Goal: Task Accomplishment & Management: Manage account settings

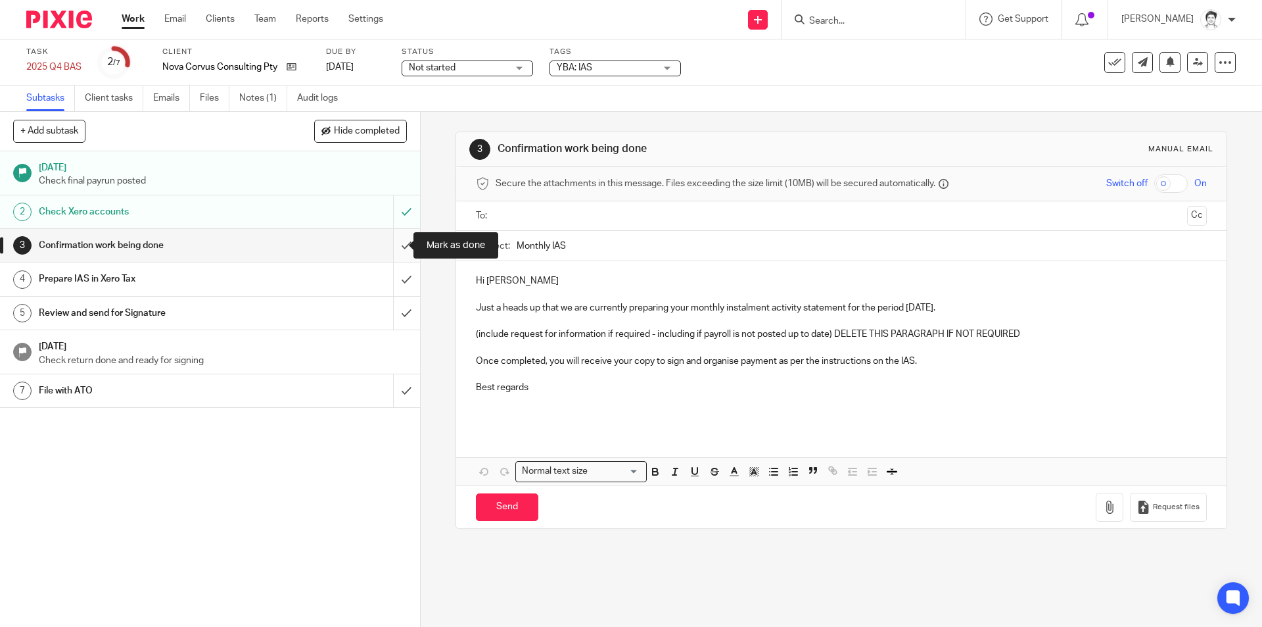
drag, startPoint x: 392, startPoint y: 245, endPoint x: 312, endPoint y: 274, distance: 85.3
click at [392, 245] on input "submit" at bounding box center [210, 245] width 420 height 33
click at [394, 276] on input "submit" at bounding box center [210, 278] width 420 height 33
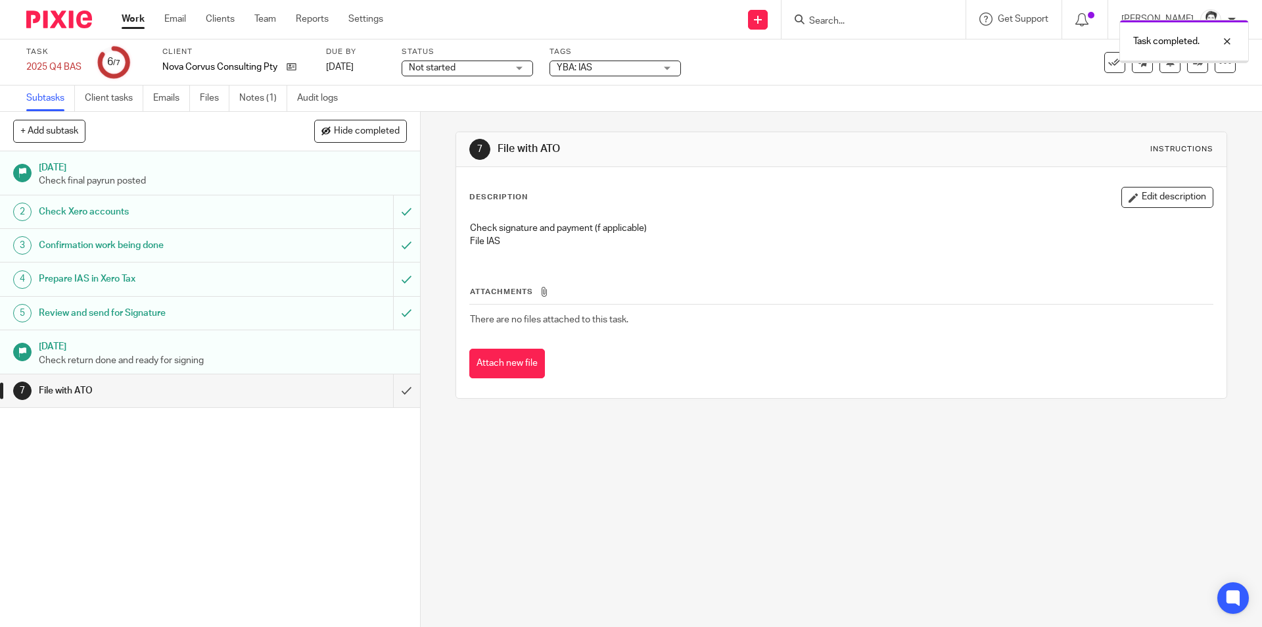
click at [530, 64] on div "Not started Not started" at bounding box center [467, 68] width 131 height 16
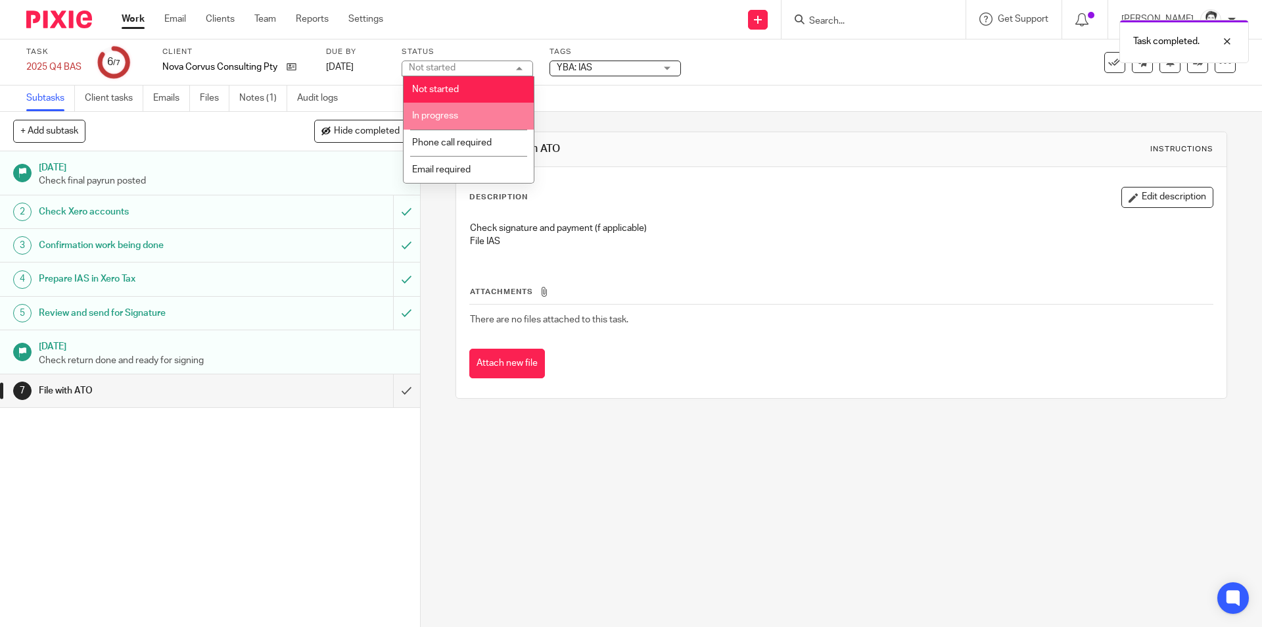
click at [503, 115] on li "In progress" at bounding box center [469, 116] width 130 height 27
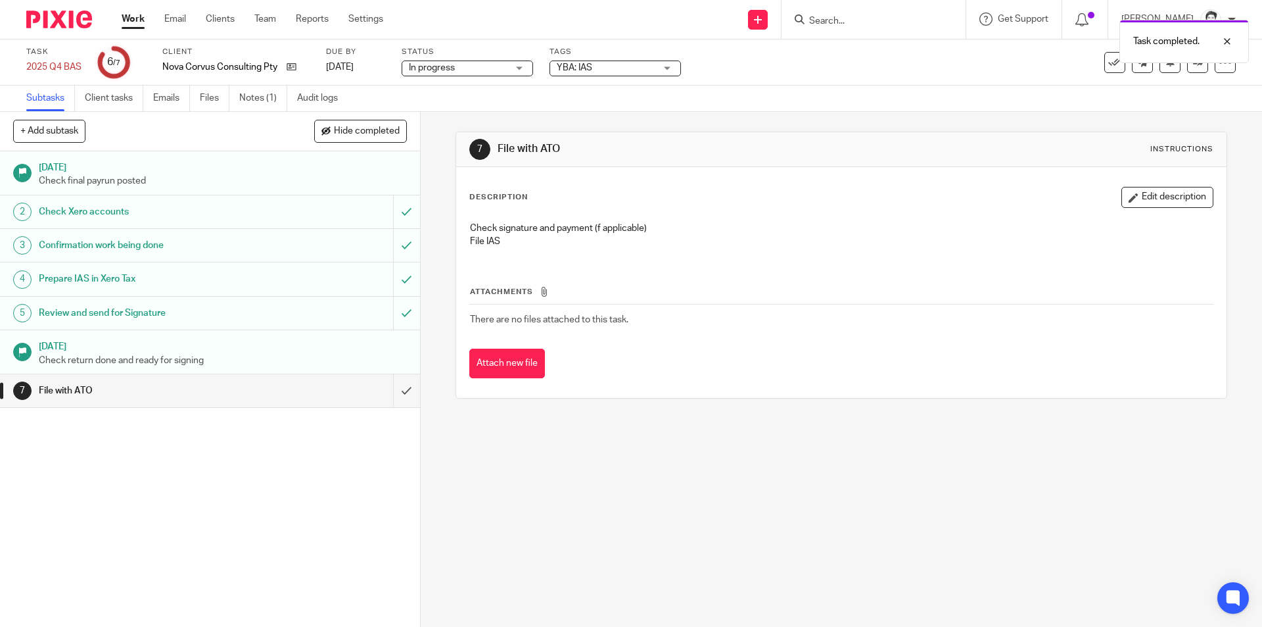
click at [652, 64] on span "YBA: IAS" at bounding box center [606, 68] width 99 height 14
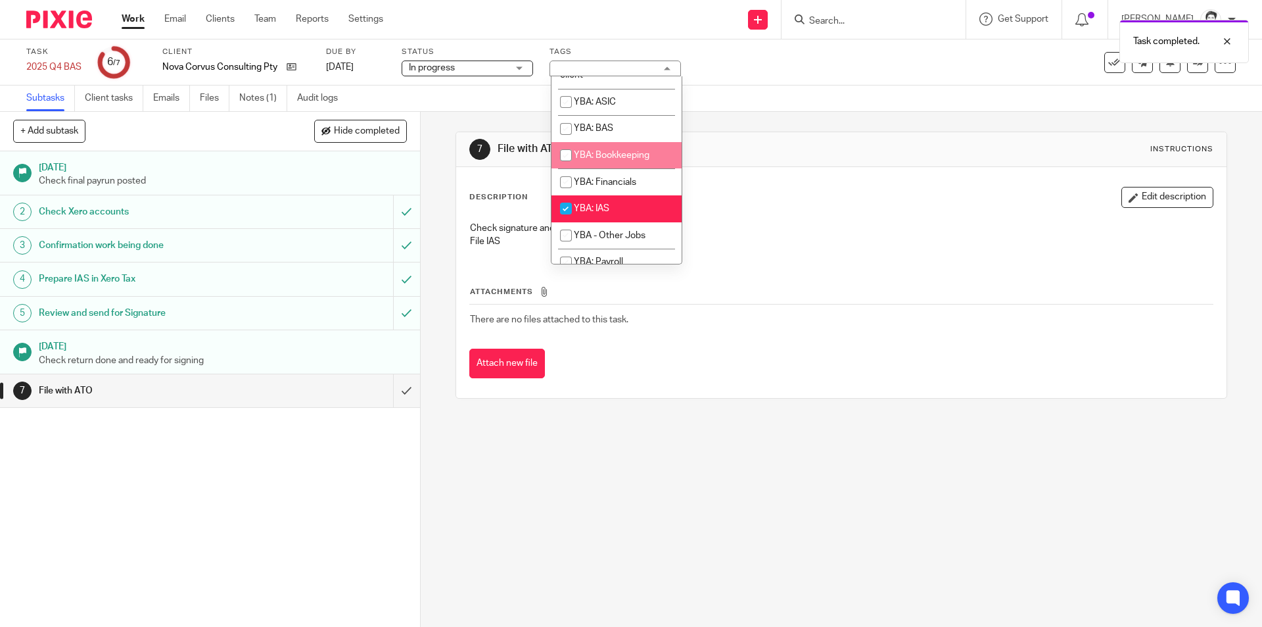
scroll to position [329, 0]
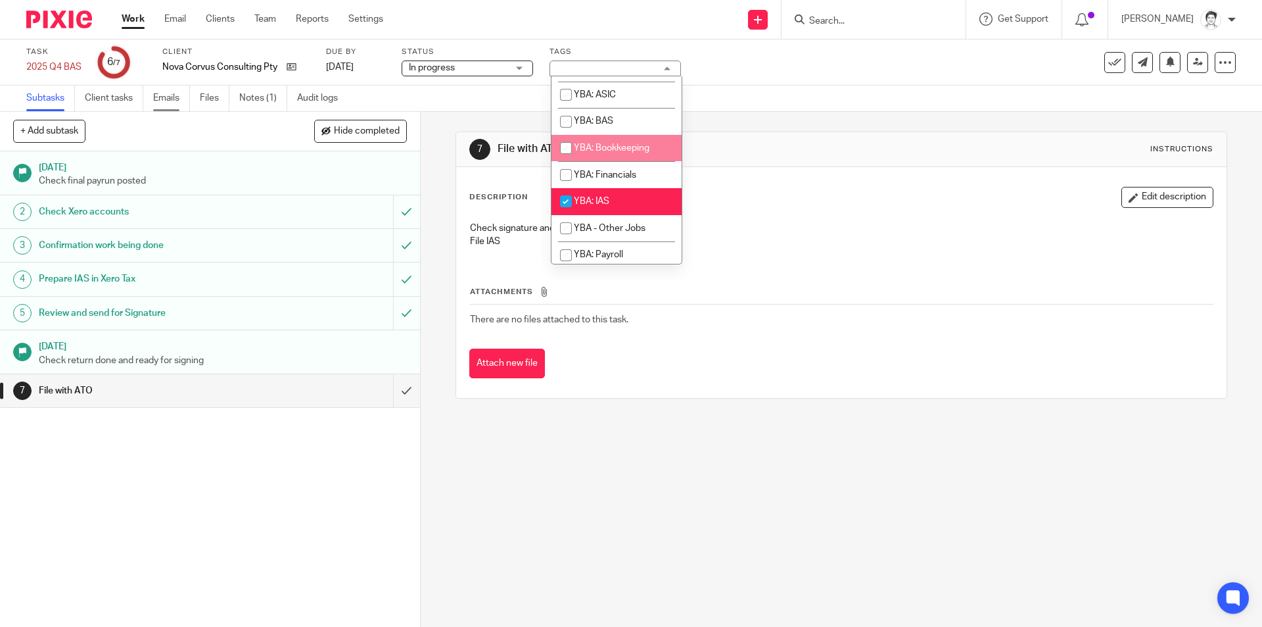
click at [190, 100] on link "Emails" at bounding box center [171, 98] width 37 height 26
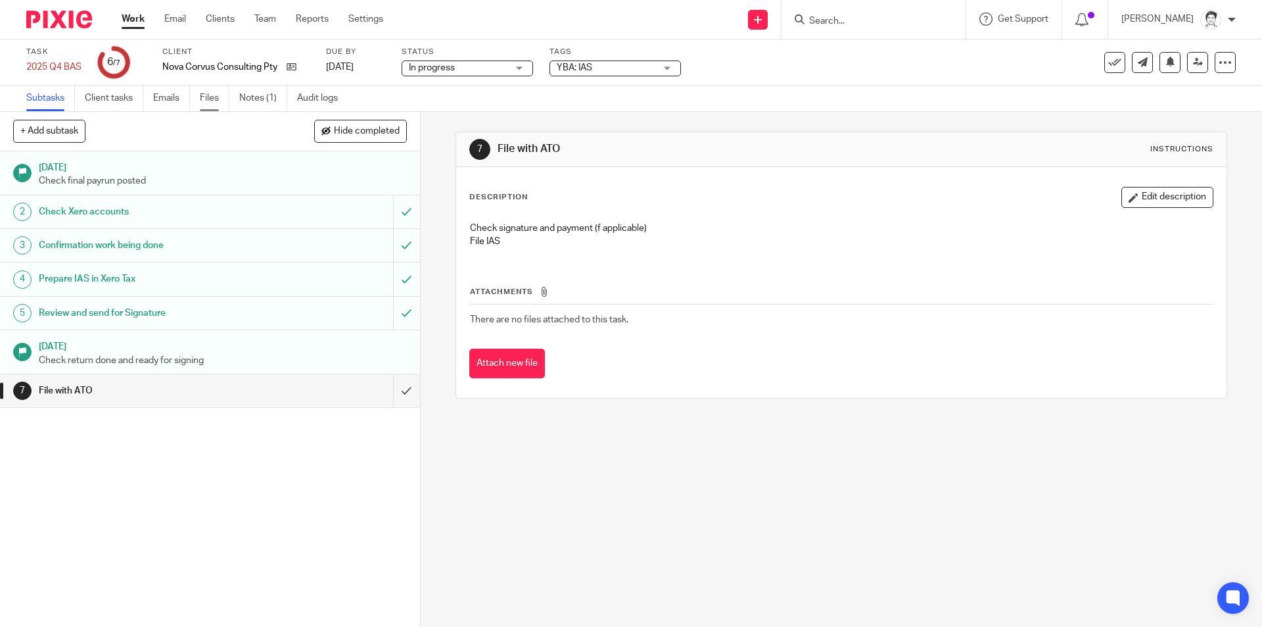
click at [214, 99] on link "Files" at bounding box center [215, 98] width 30 height 26
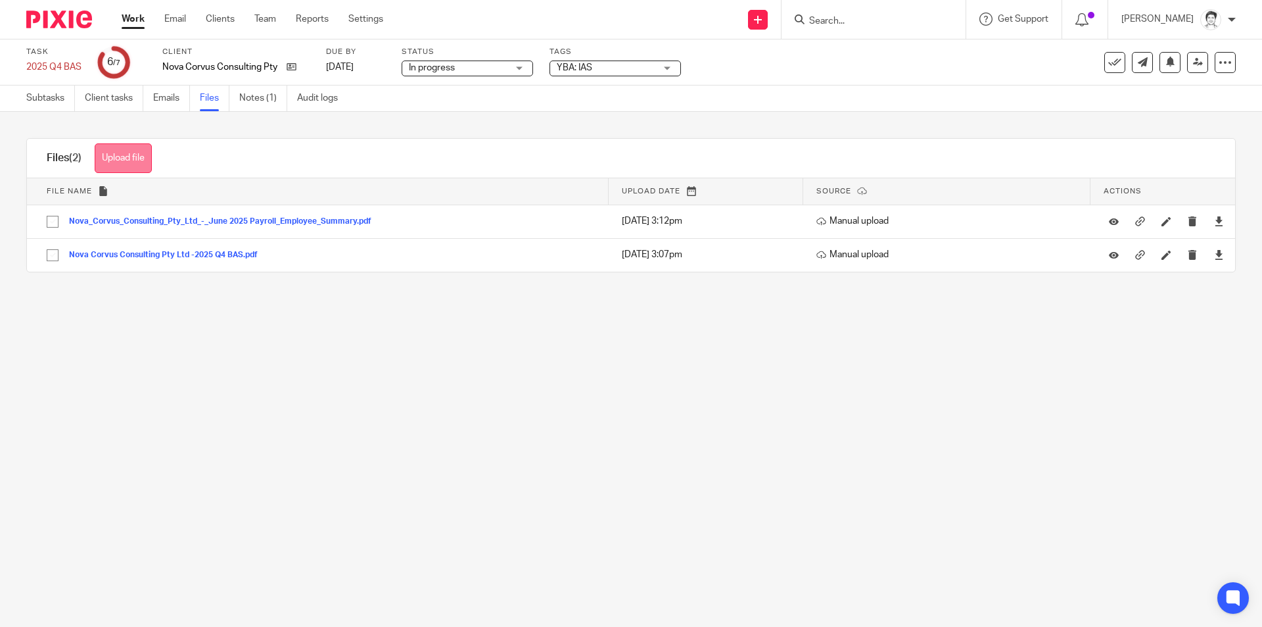
click at [133, 172] on button "Upload file" at bounding box center [123, 158] width 57 height 30
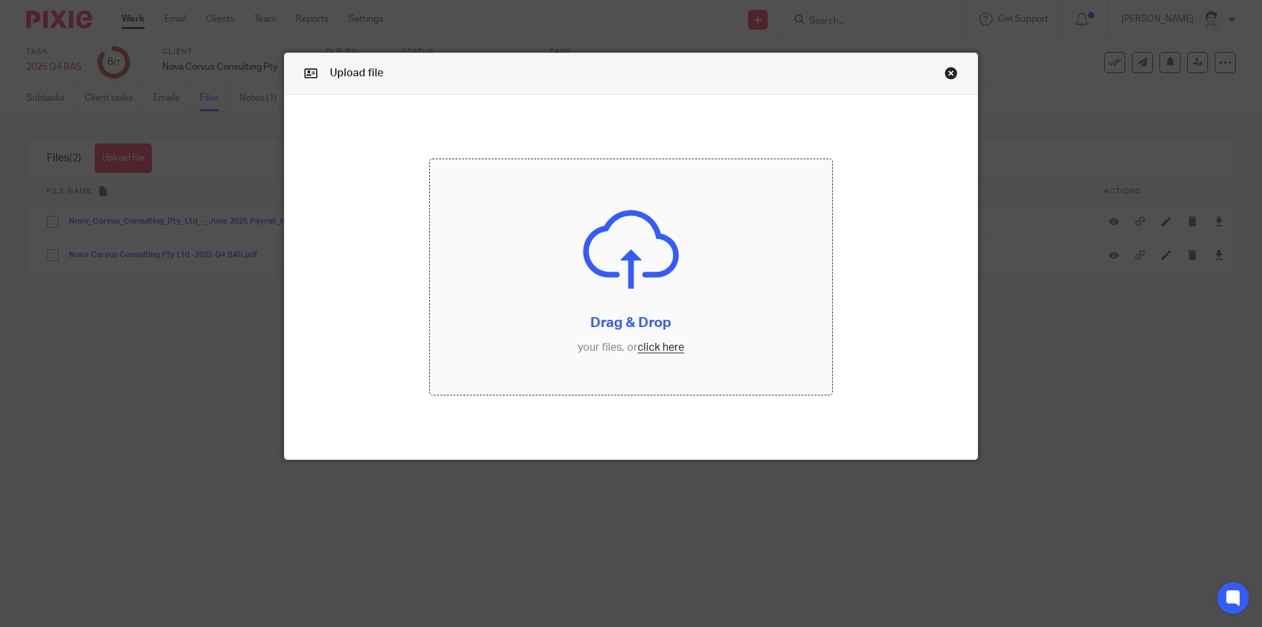
click at [670, 352] on input "file" at bounding box center [631, 276] width 403 height 235
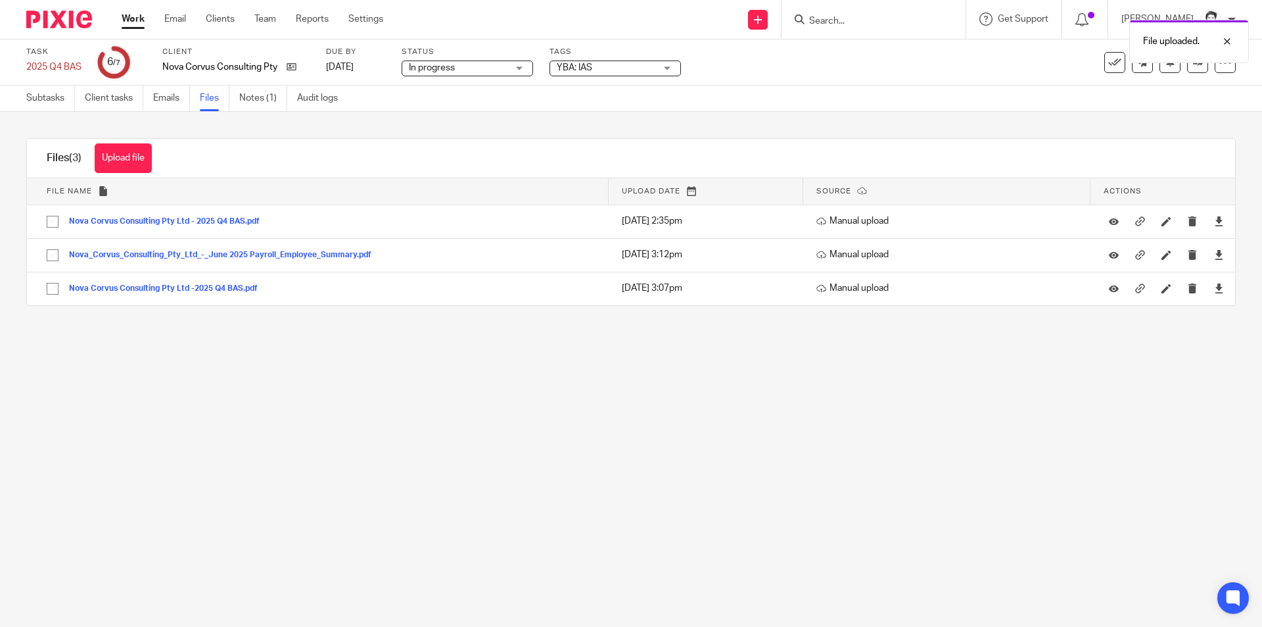
click at [110, 163] on button "Upload file" at bounding box center [123, 158] width 57 height 30
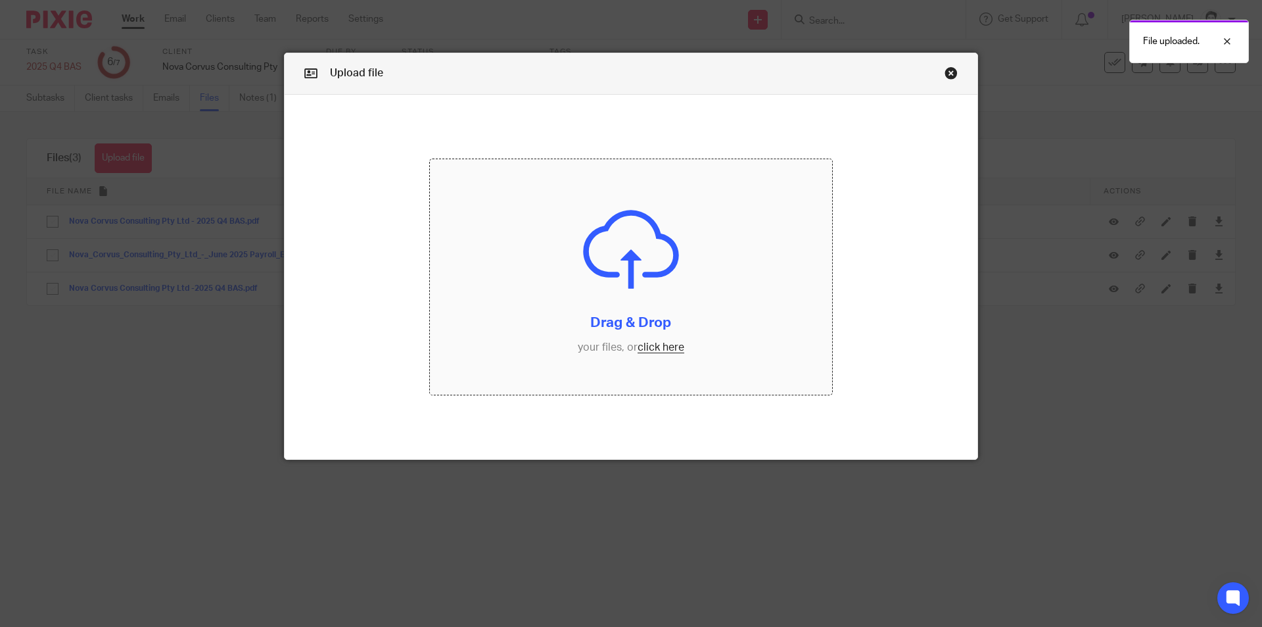
click at [678, 347] on input "file" at bounding box center [631, 276] width 403 height 235
click at [949, 76] on link "Close this dialog window" at bounding box center [951, 75] width 13 height 18
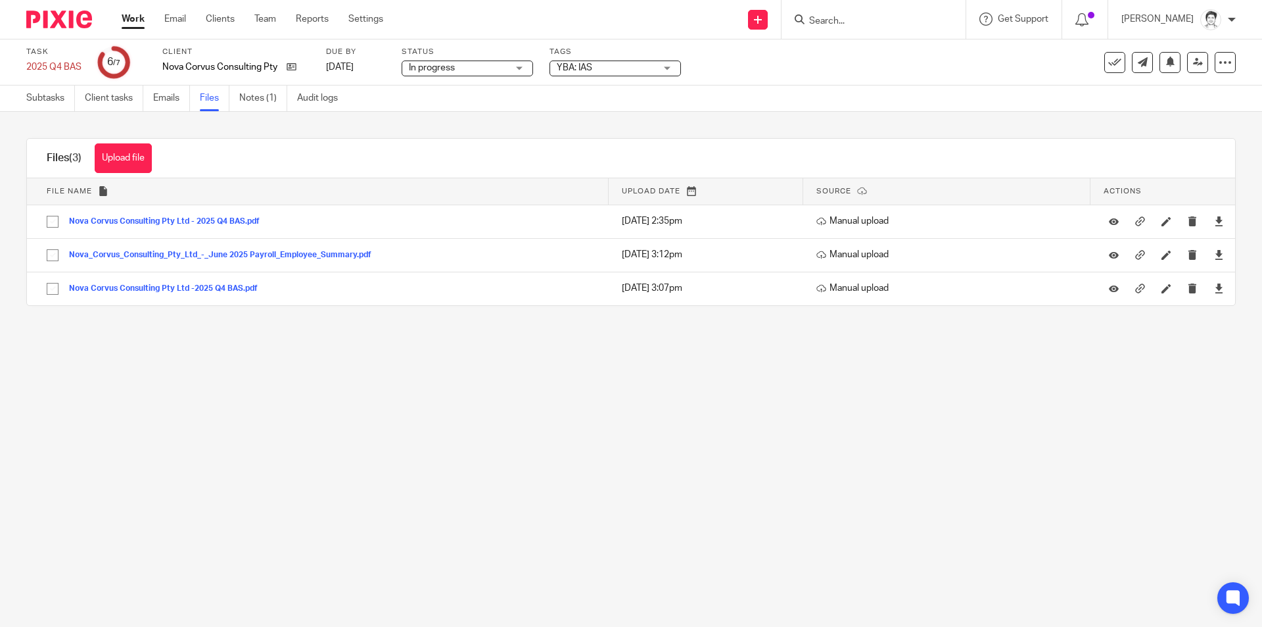
click at [154, 101] on link "Emails" at bounding box center [171, 98] width 37 height 26
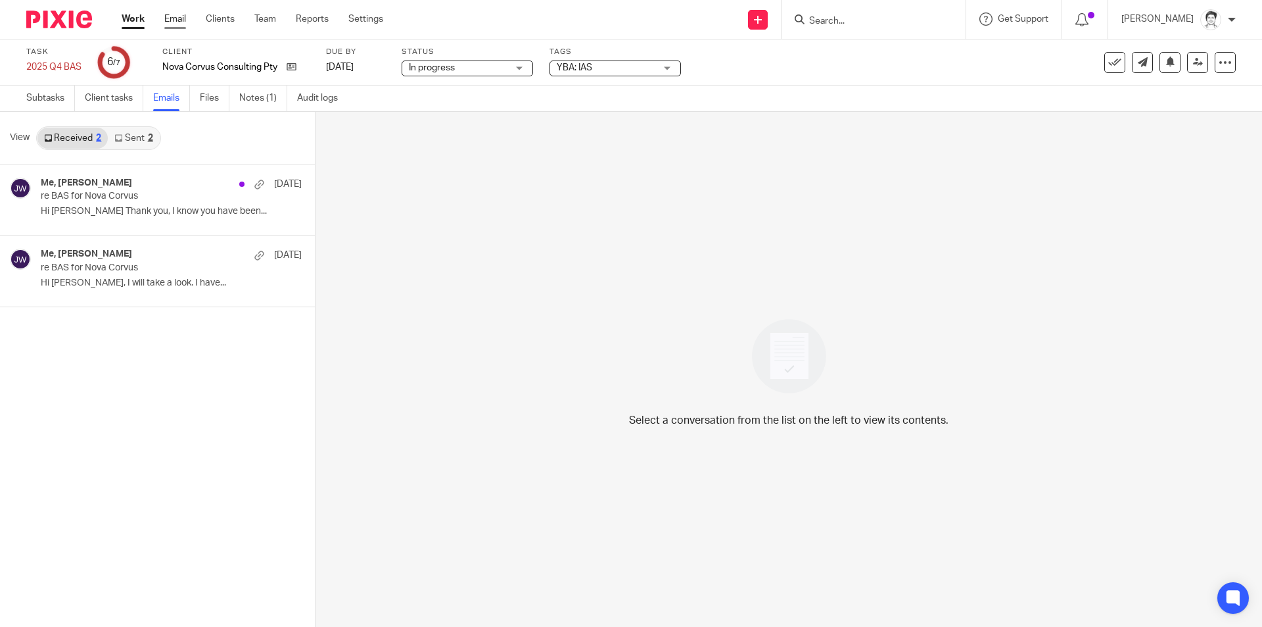
click at [164, 16] on link "Email" at bounding box center [175, 18] width 22 height 13
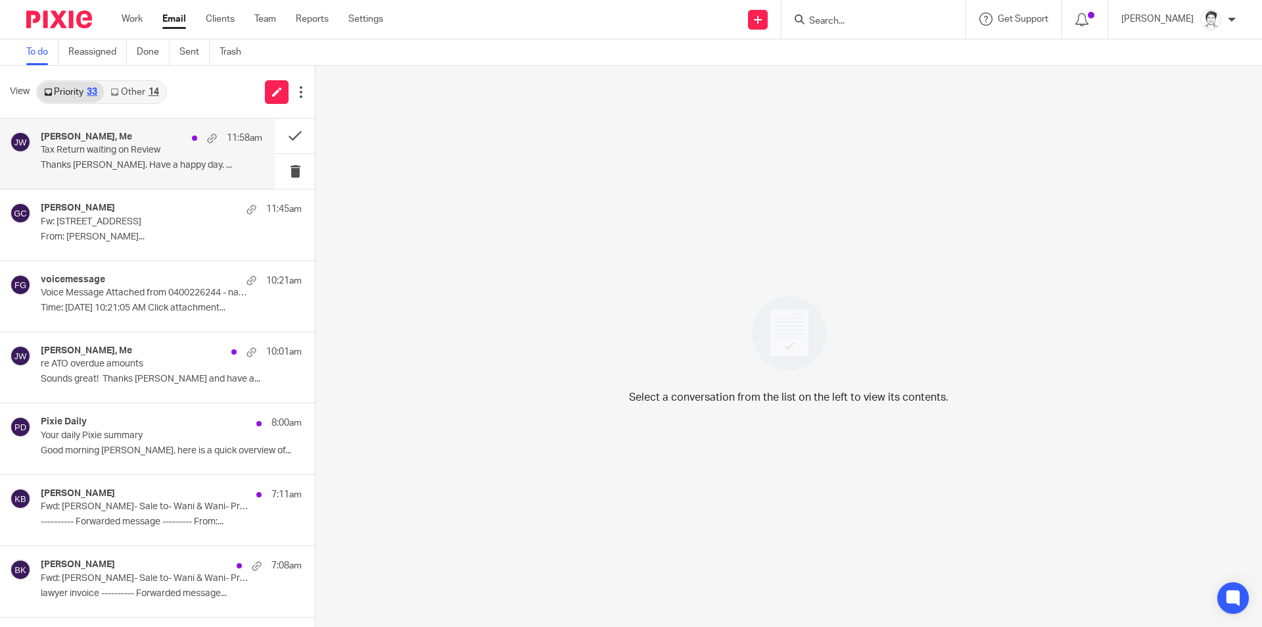
click at [101, 177] on div "Gonny Creemers, Me 11:58am Tax Return waiting on Review Thanks Julie. Have a ha…" at bounding box center [137, 153] width 275 height 70
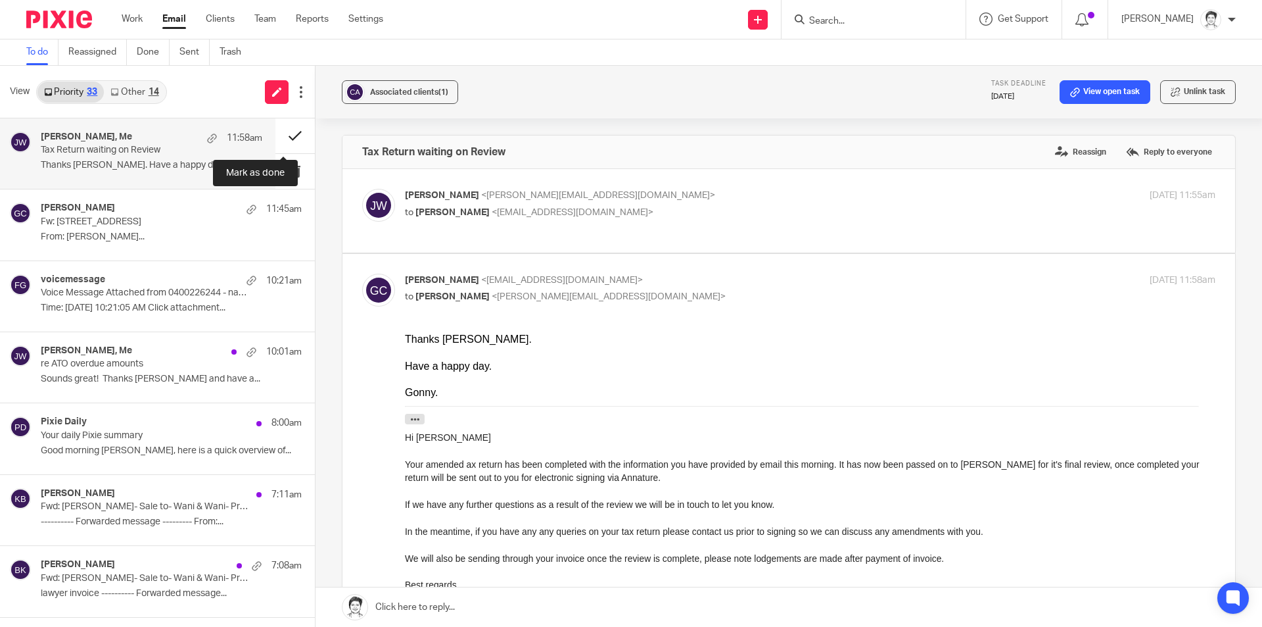
click at [283, 132] on button at bounding box center [294, 135] width 39 height 35
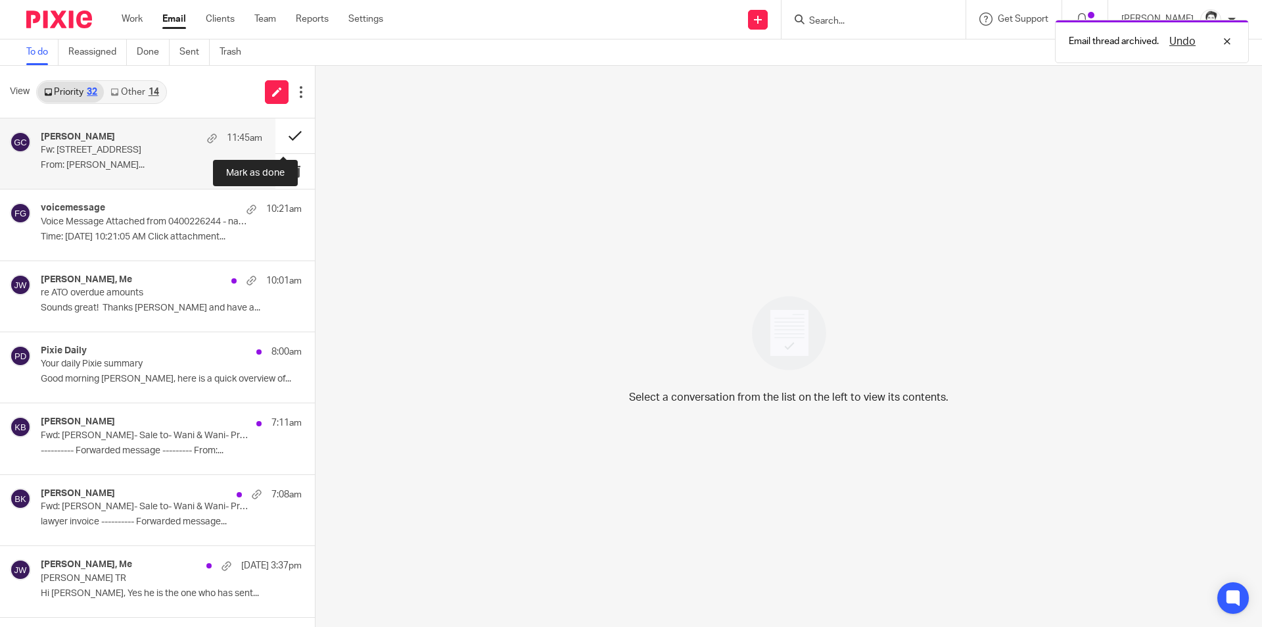
click at [283, 143] on button at bounding box center [294, 135] width 39 height 35
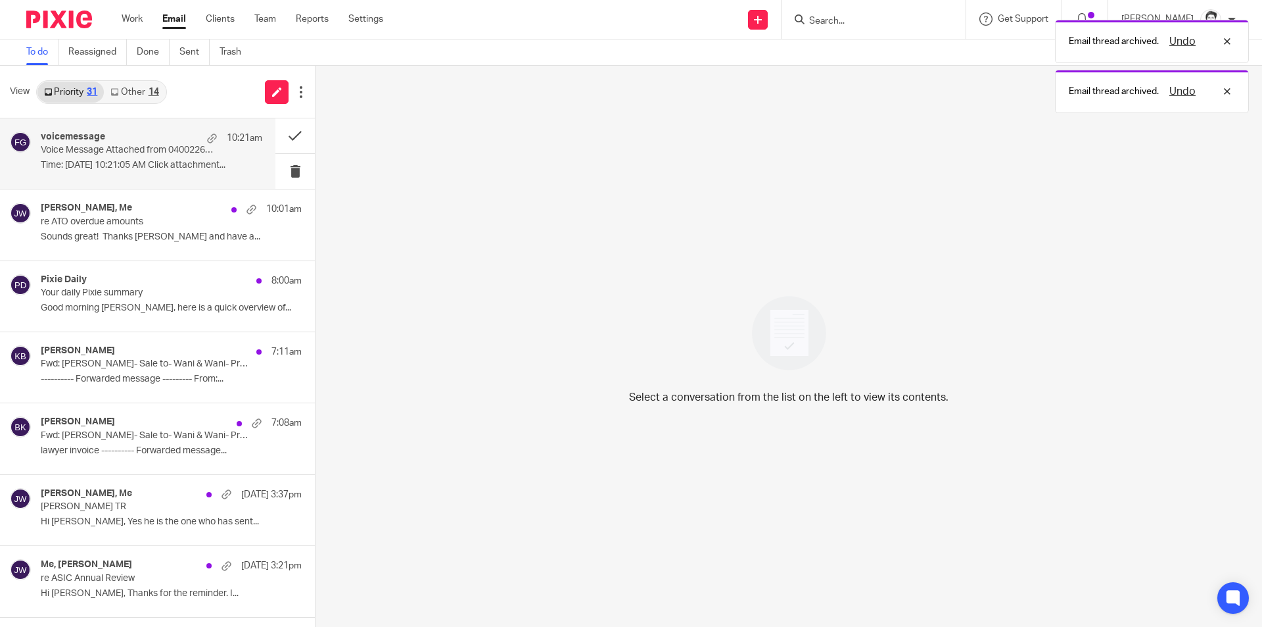
click at [89, 162] on p "Time: Aug 22, 2025 10:21:05 AM Click attachment..." at bounding box center [152, 165] width 222 height 11
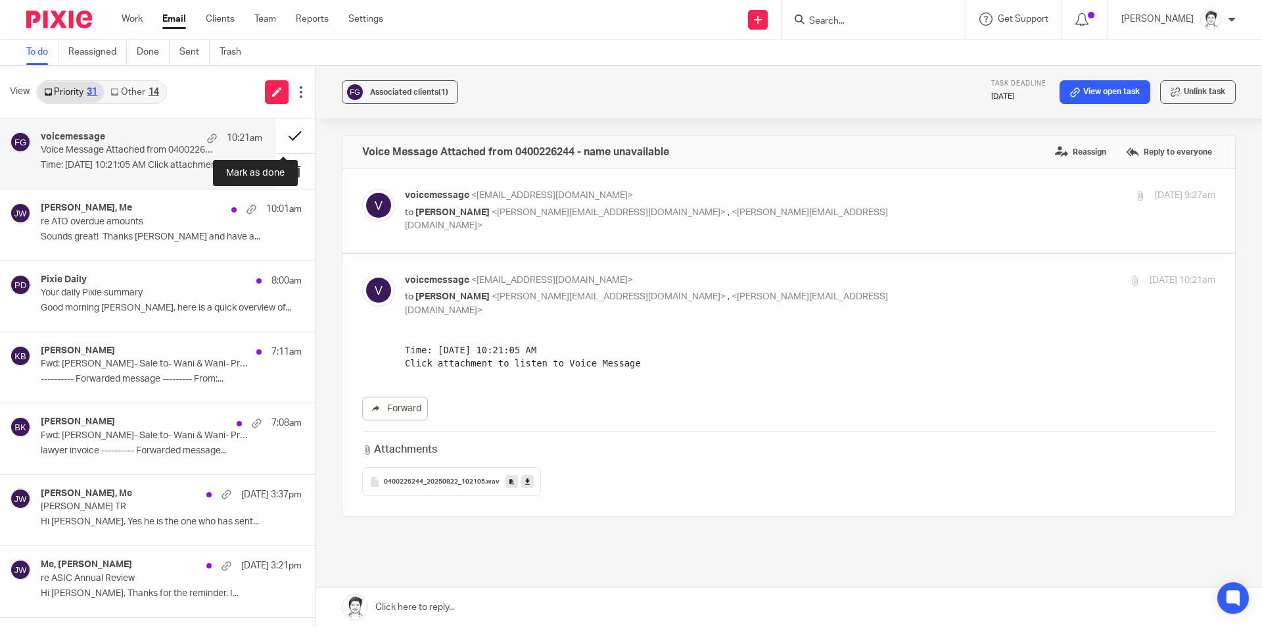
click at [284, 139] on button at bounding box center [294, 135] width 39 height 35
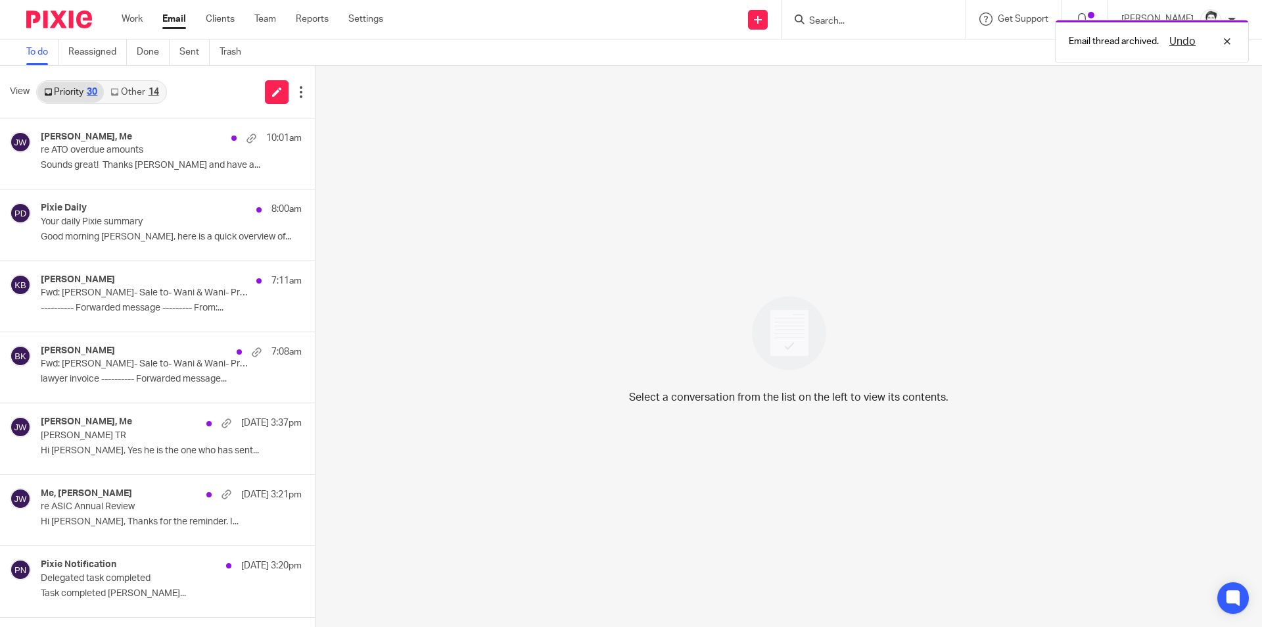
click at [136, 94] on link "Other 14" at bounding box center [134, 92] width 61 height 21
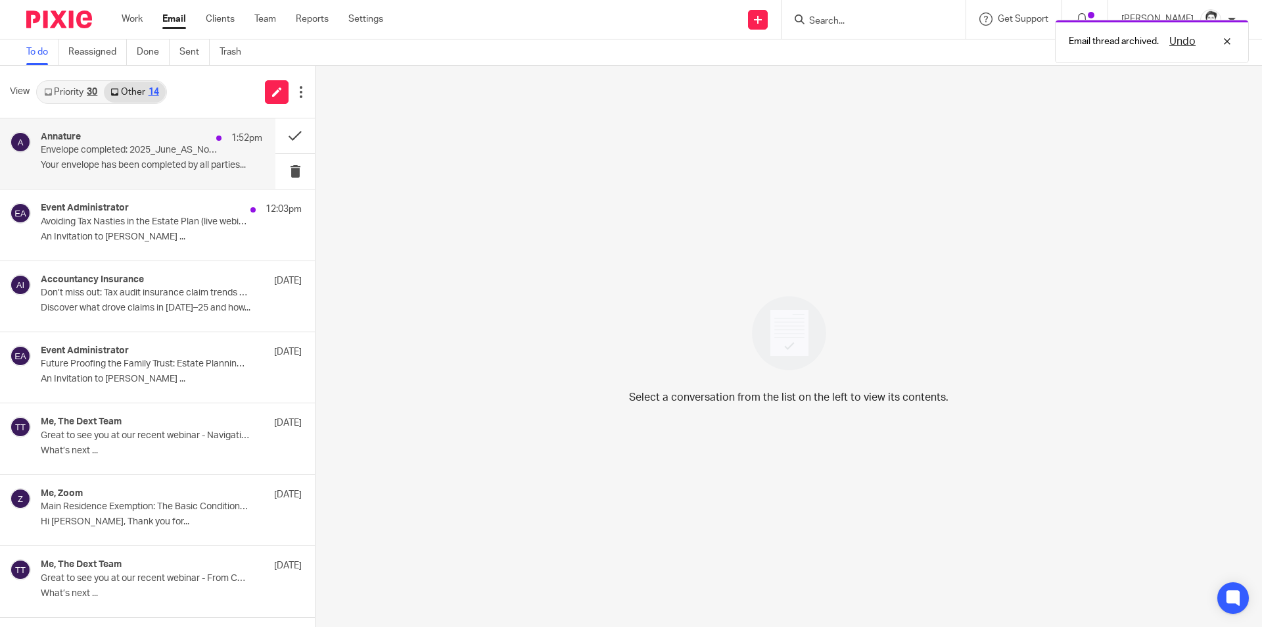
click at [104, 156] on div "Annature 1:52pm Envelope completed: 2025_June_AS_NovaCorvusConsultingPtyLtd.pdf…" at bounding box center [152, 153] width 222 height 44
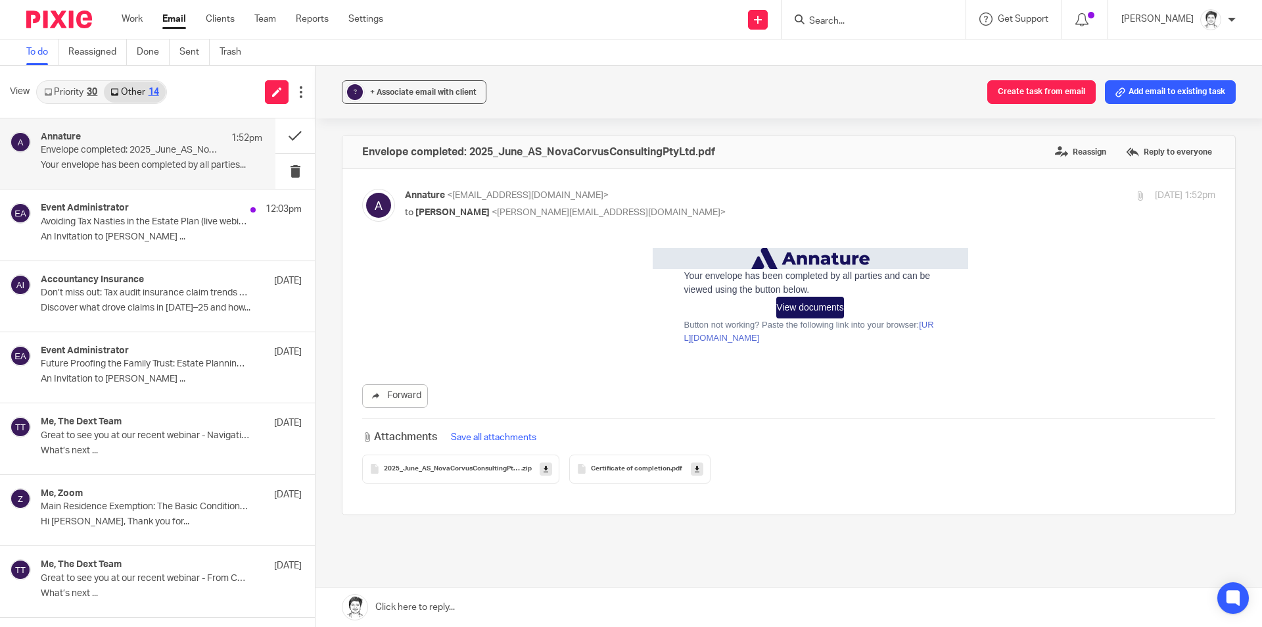
drag, startPoint x: 1165, startPoint y: 96, endPoint x: 910, endPoint y: 153, distance: 261.4
click at [1165, 97] on button "Add email to existing task" at bounding box center [1170, 92] width 131 height 24
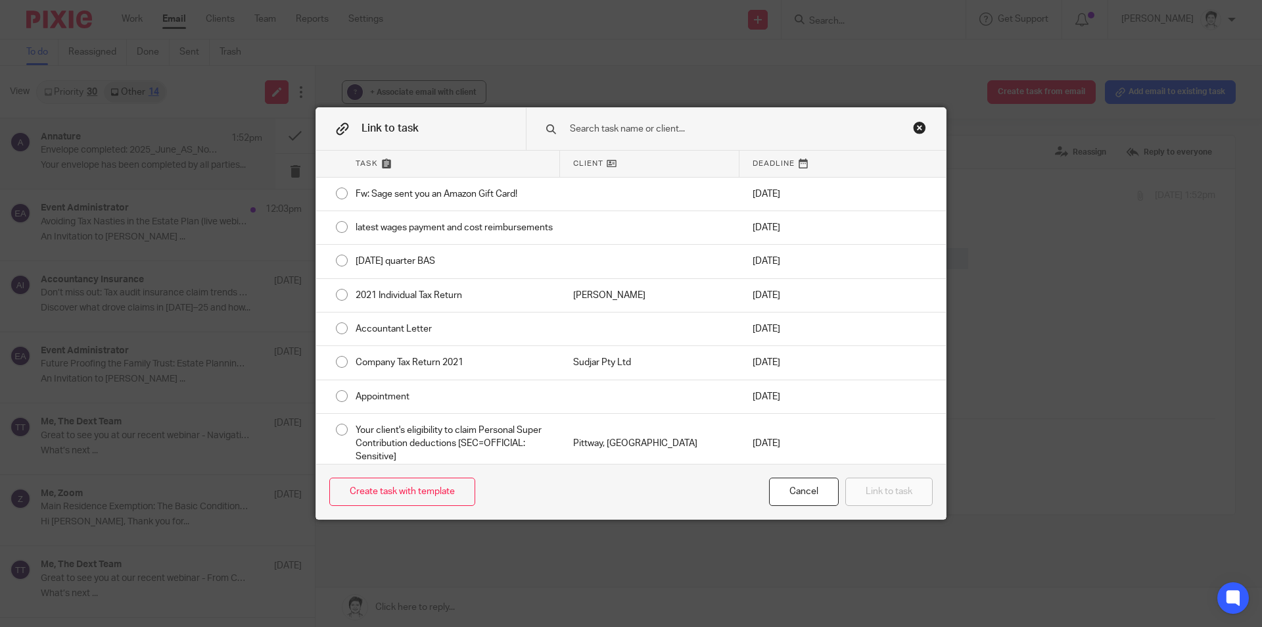
click at [592, 128] on input "text" at bounding box center [727, 129] width 316 height 14
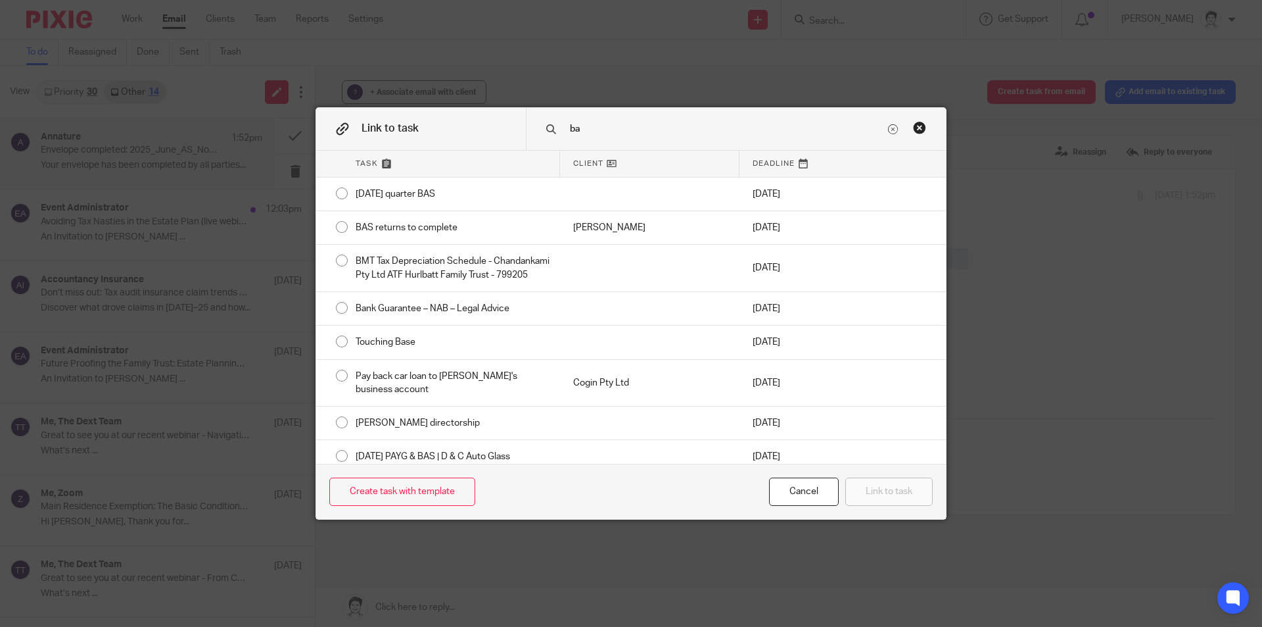
type input "b"
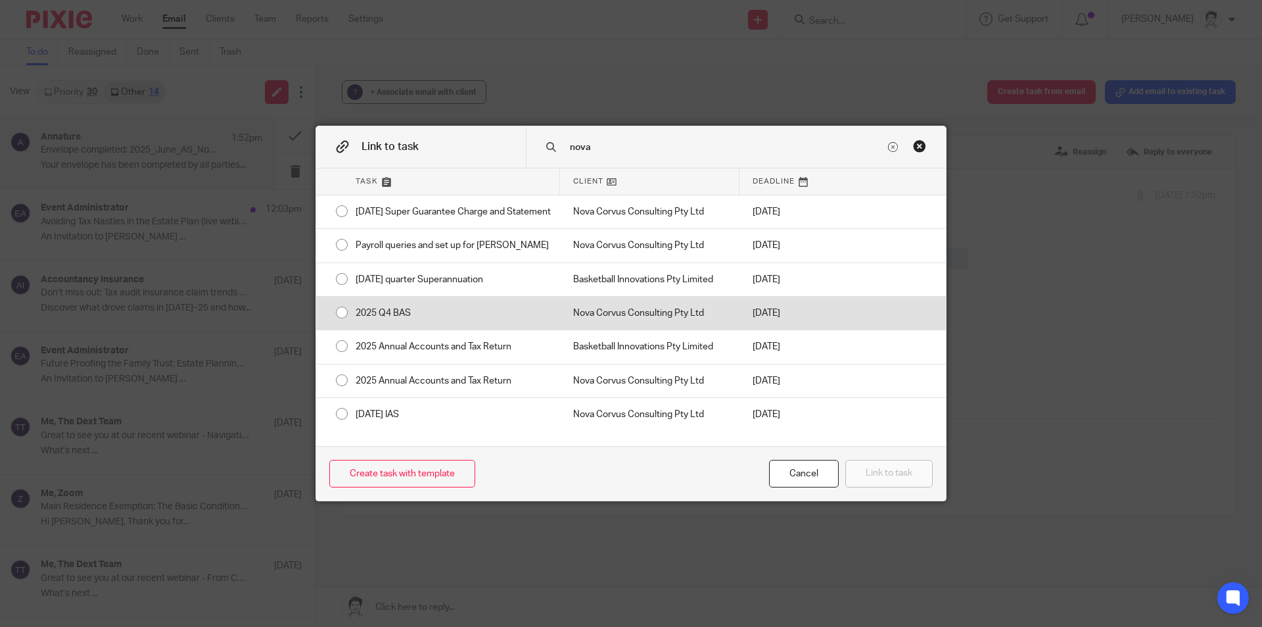
type input "nova"
click at [367, 328] on div "2025 Q4 BAS" at bounding box center [452, 313] width 218 height 33
radio input "true"
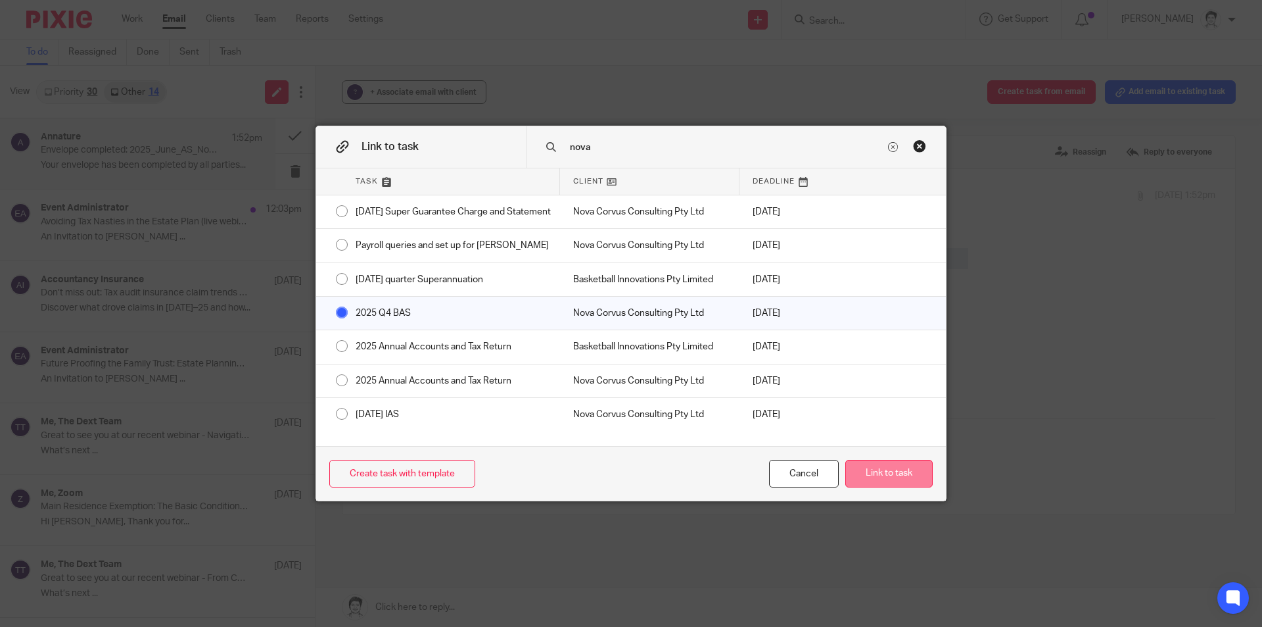
click at [913, 479] on button "Link to task" at bounding box center [889, 474] width 87 height 28
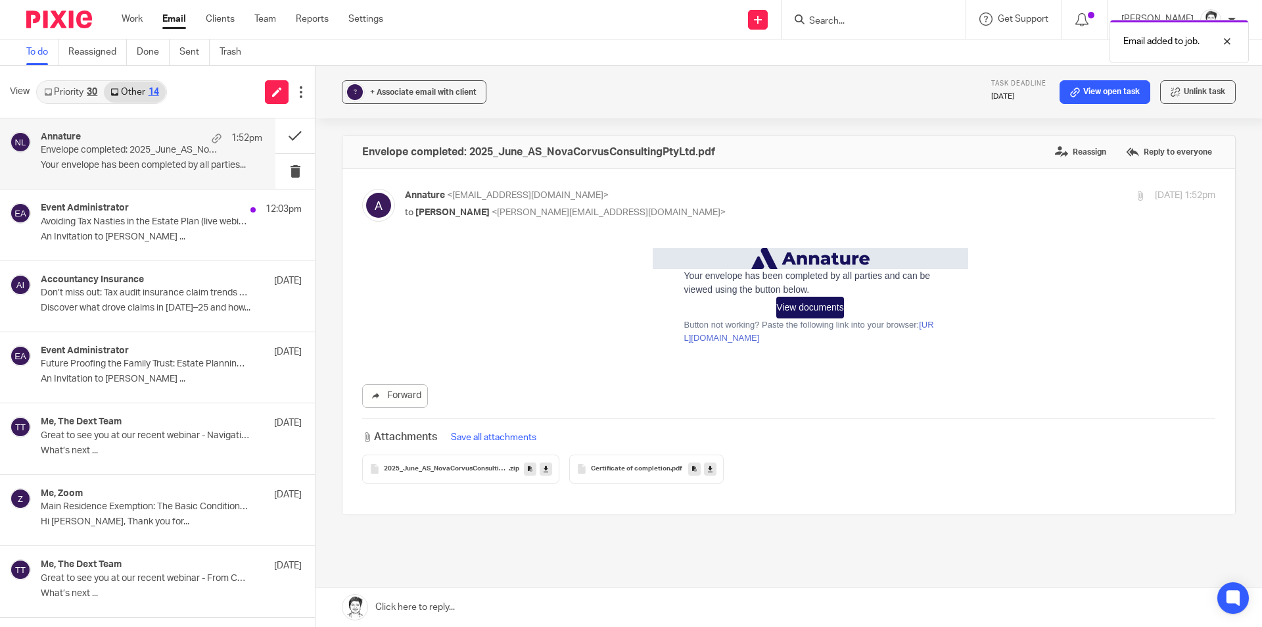
click at [528, 470] on icon at bounding box center [530, 469] width 5 height 10
click at [692, 469] on icon at bounding box center [694, 469] width 5 height 10
click at [1062, 95] on div "Email added to job. Attachment saved. Attachment saved." at bounding box center [940, 88] width 618 height 150
click at [1070, 86] on div "Attachment saved. Attachment saved." at bounding box center [940, 63] width 618 height 100
click at [1076, 91] on link "View open task" at bounding box center [1105, 92] width 91 height 24
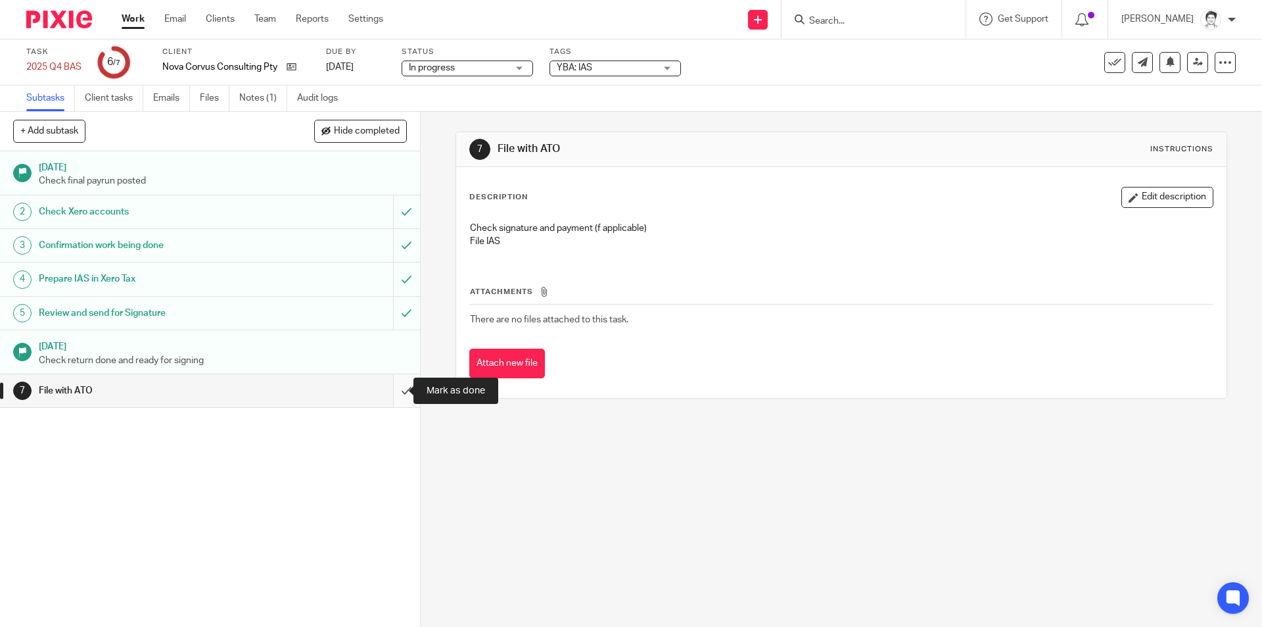
click at [401, 391] on input "submit" at bounding box center [210, 390] width 420 height 33
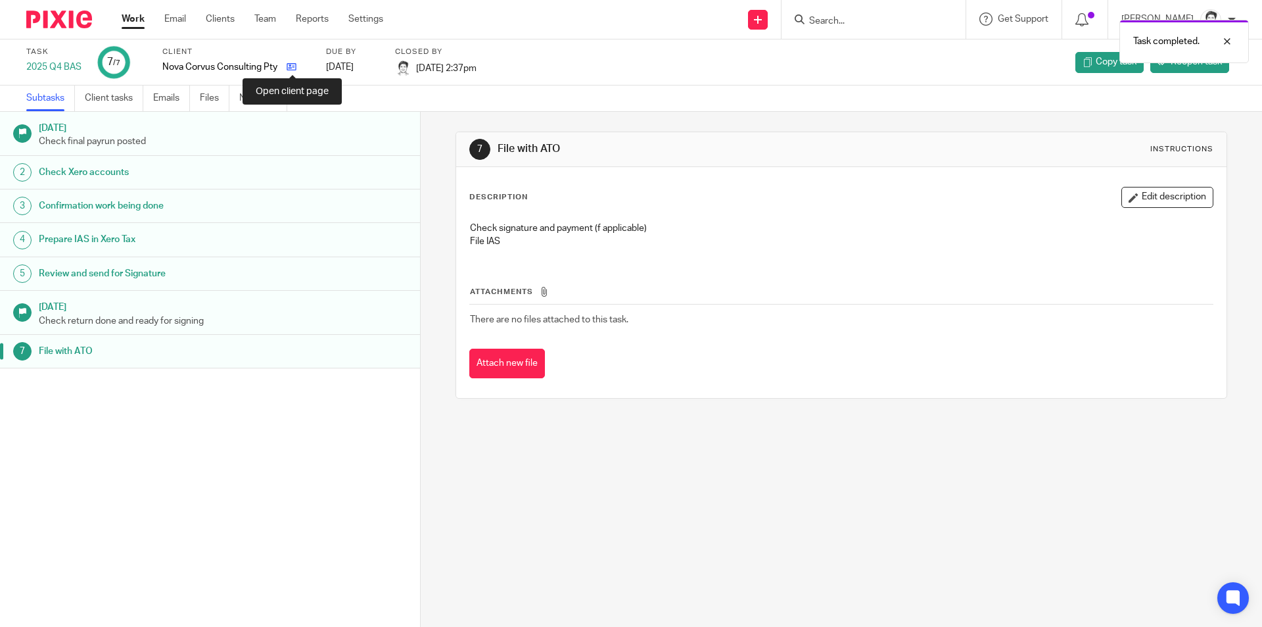
click at [289, 70] on icon at bounding box center [292, 67] width 10 height 10
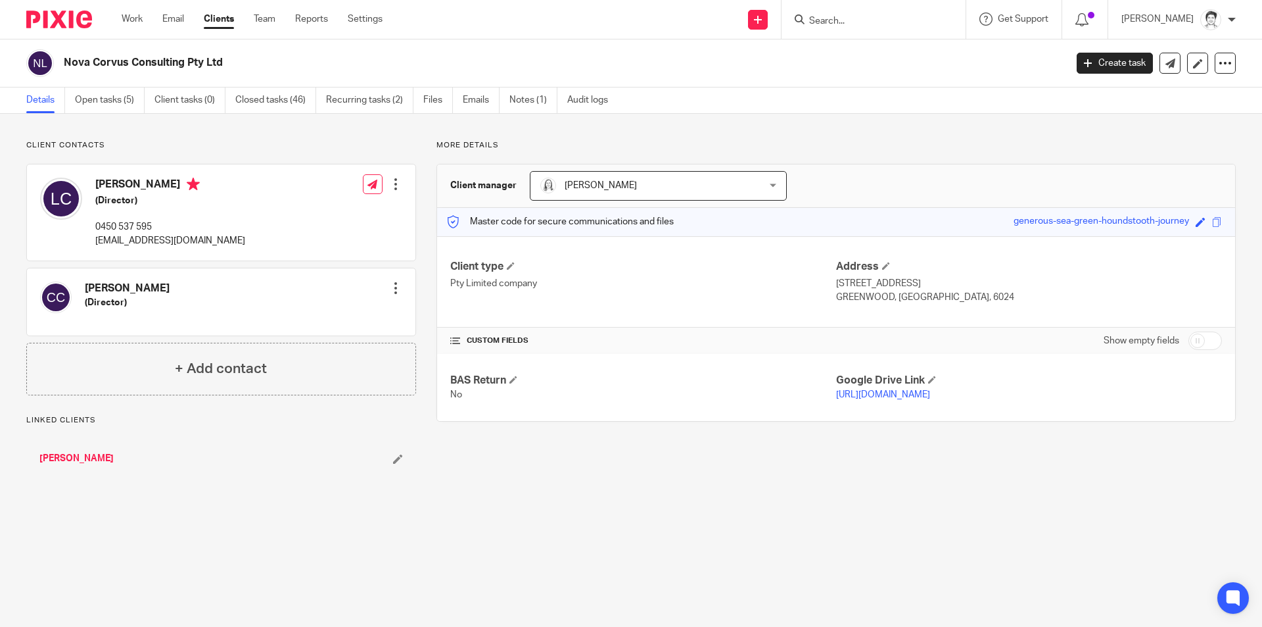
click at [90, 101] on link "Open tasks (5)" at bounding box center [110, 100] width 70 height 26
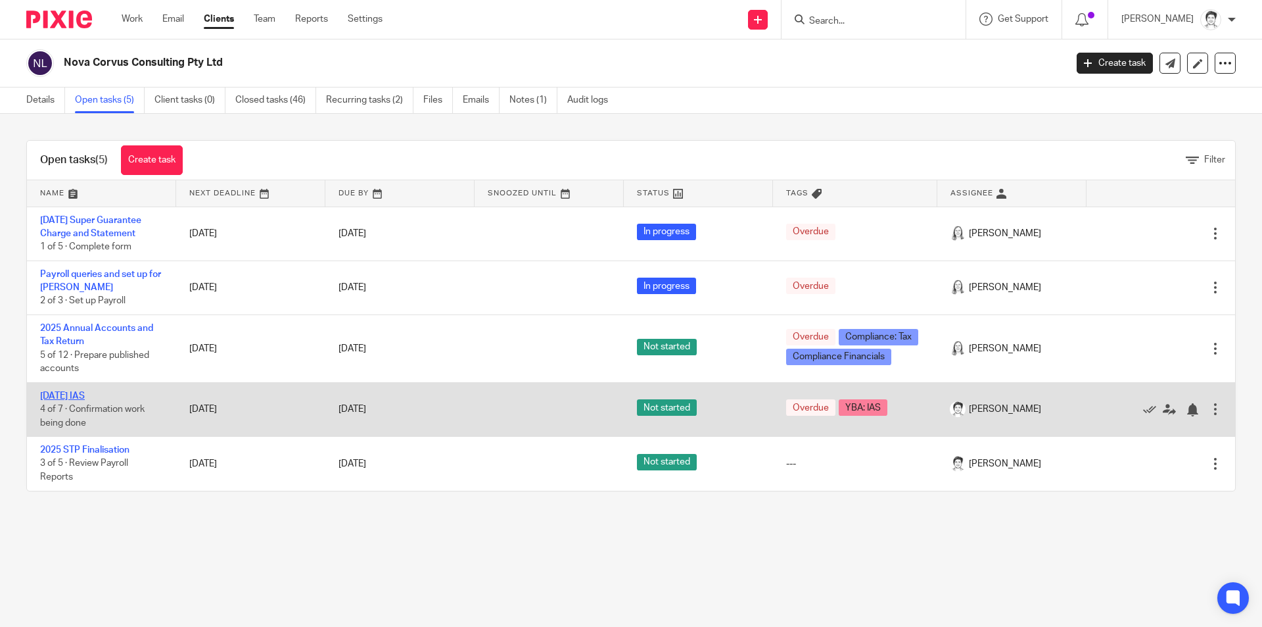
click at [83, 400] on link "[DATE] IAS" at bounding box center [62, 395] width 45 height 9
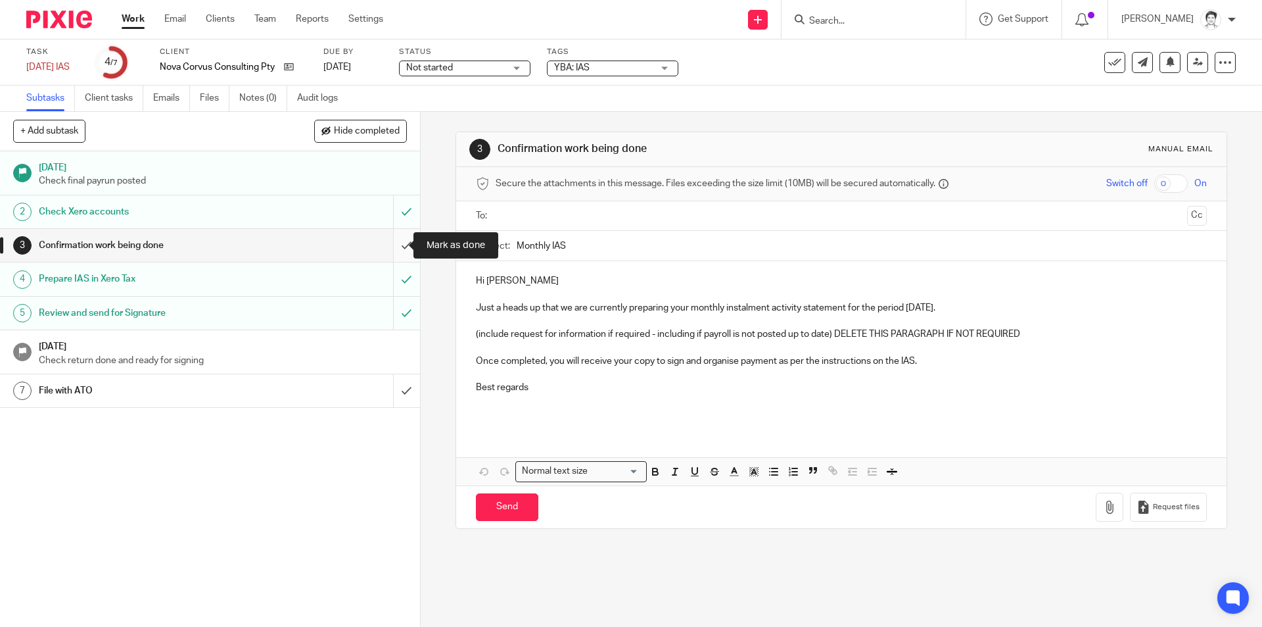
click at [389, 245] on input "submit" at bounding box center [210, 245] width 420 height 33
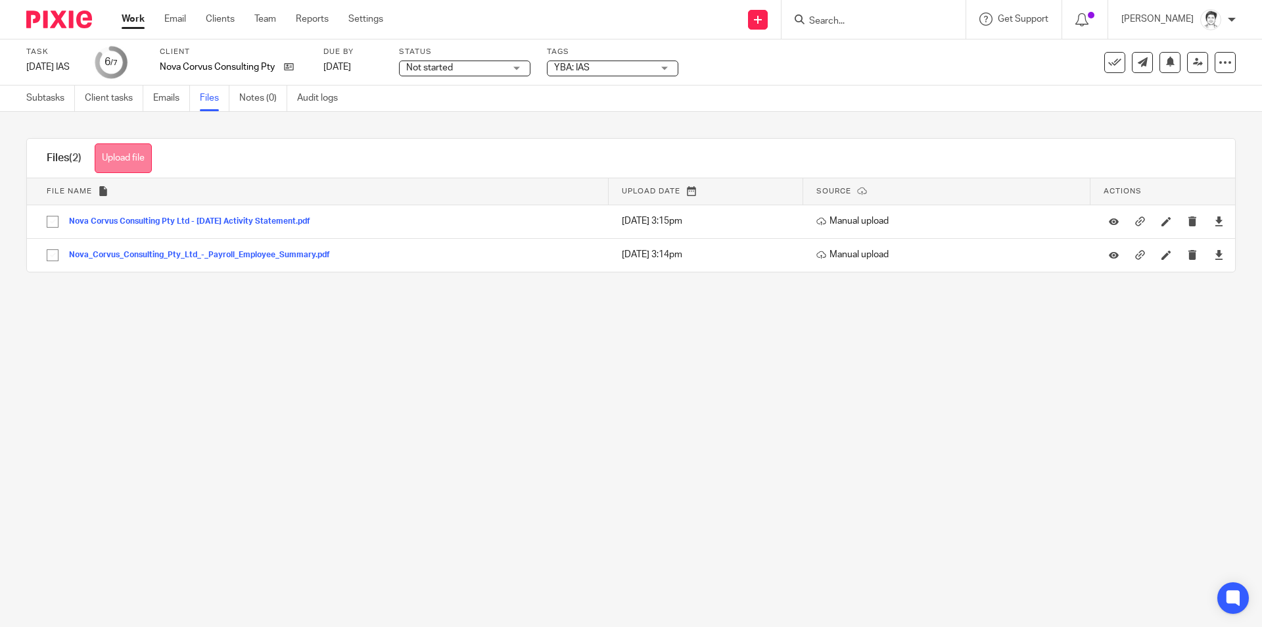
click at [131, 158] on button "Upload file" at bounding box center [123, 158] width 57 height 30
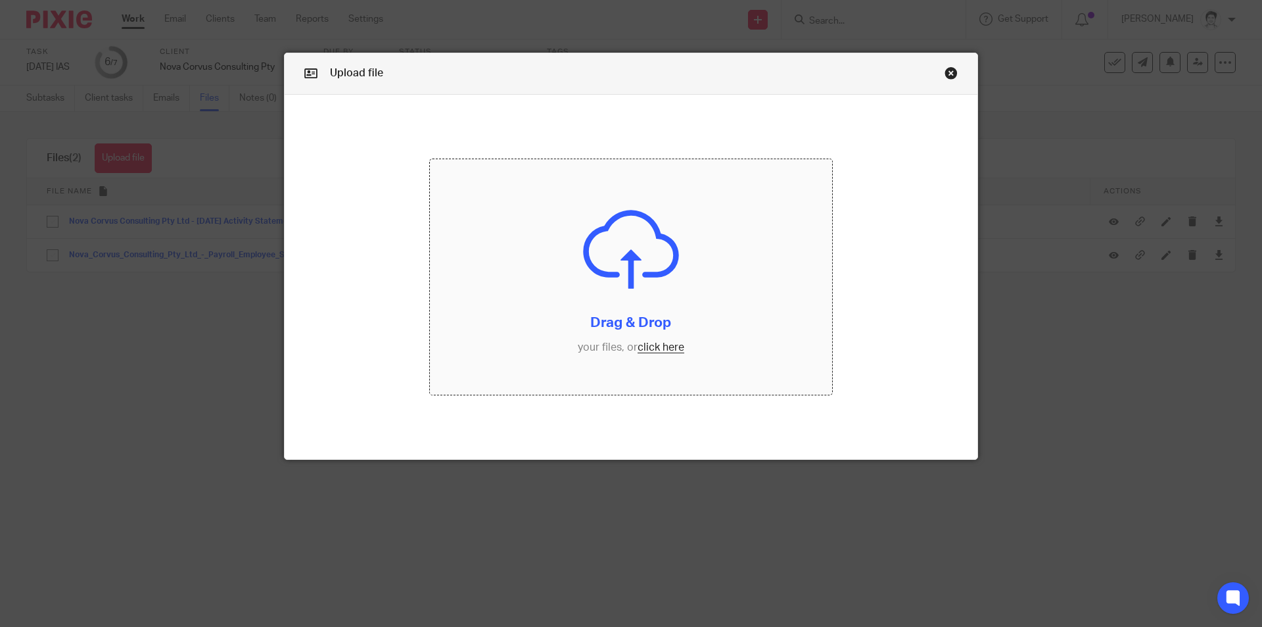
click at [656, 345] on input "file" at bounding box center [631, 276] width 403 height 235
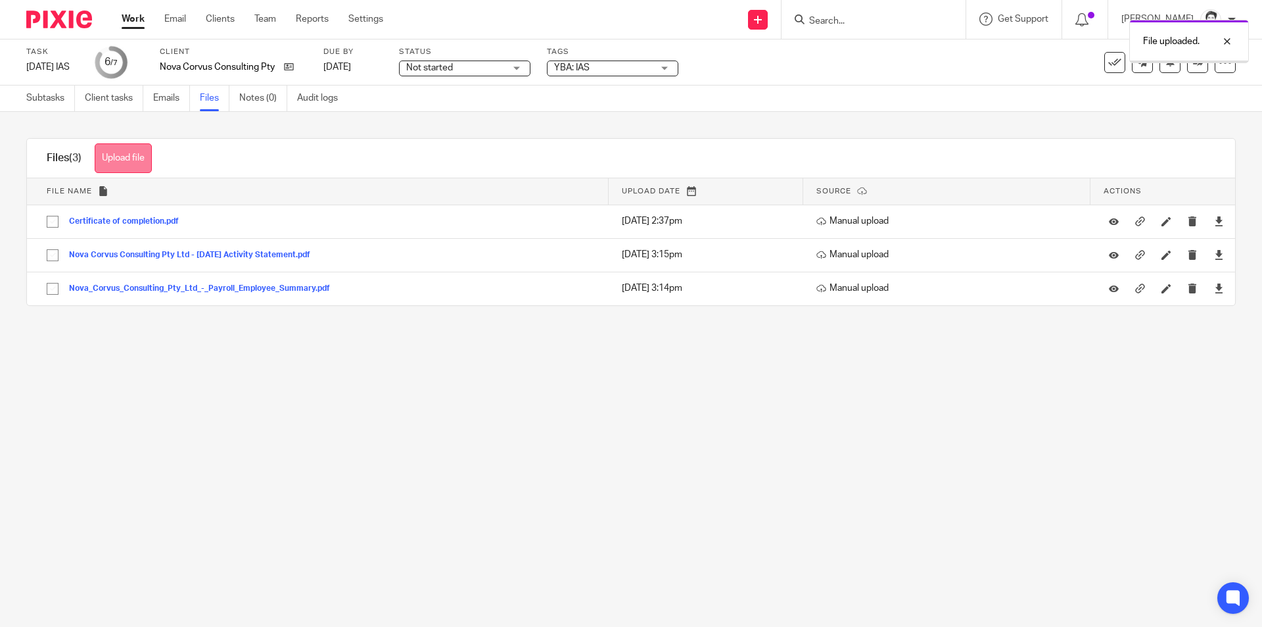
click at [139, 160] on button "Upload file" at bounding box center [123, 158] width 57 height 30
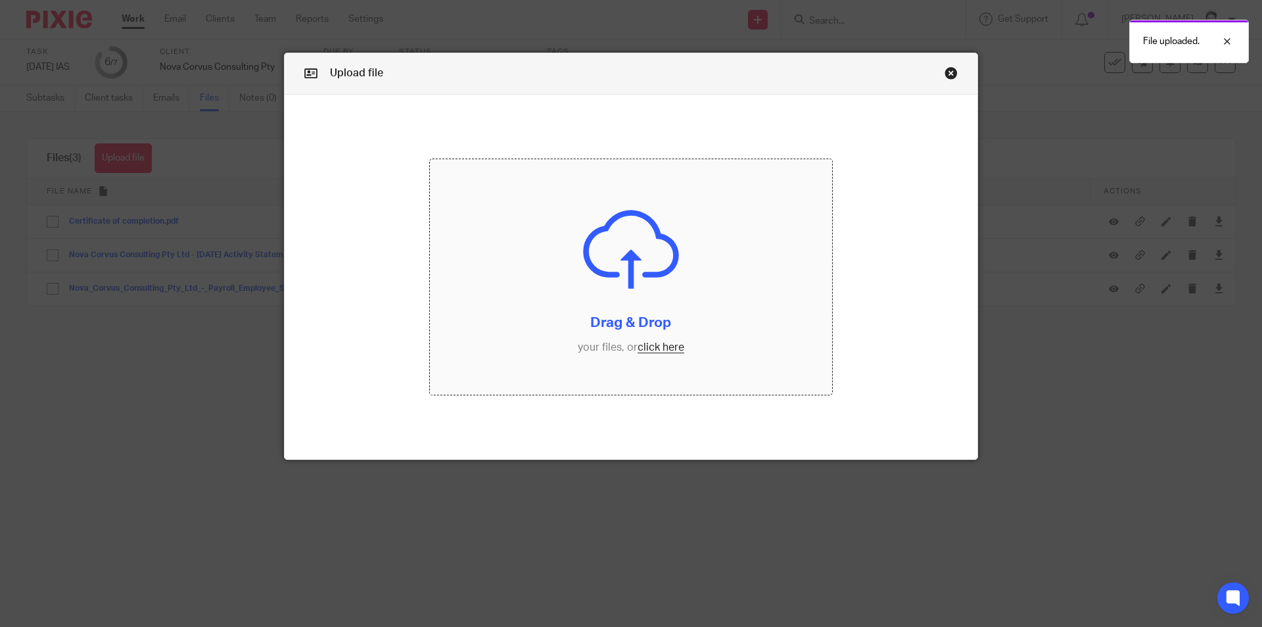
click at [649, 343] on input "file" at bounding box center [631, 276] width 403 height 235
